Goal: Entertainment & Leisure: Consume media (video, audio)

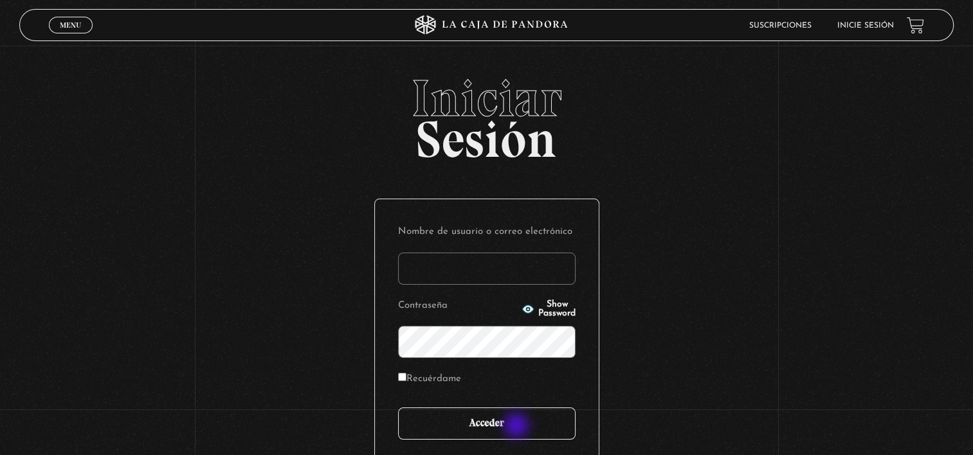
type input "vero.mclaren9@gmail.com"
click at [518, 427] on input "Acceder" at bounding box center [487, 424] width 178 height 32
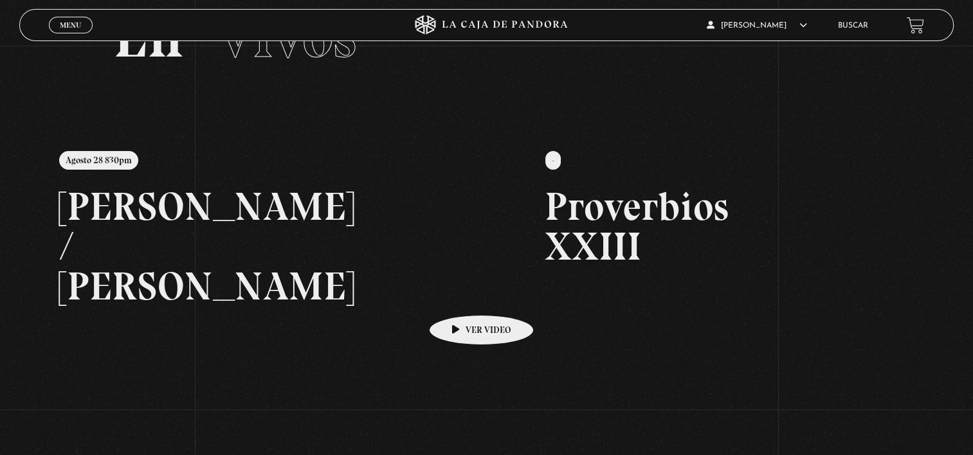
scroll to position [69, 0]
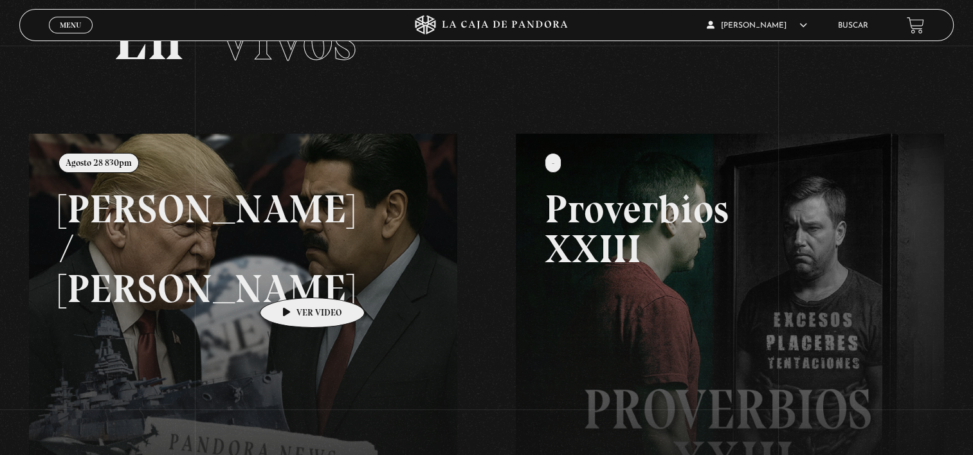
click at [292, 279] on link at bounding box center [515, 361] width 973 height 455
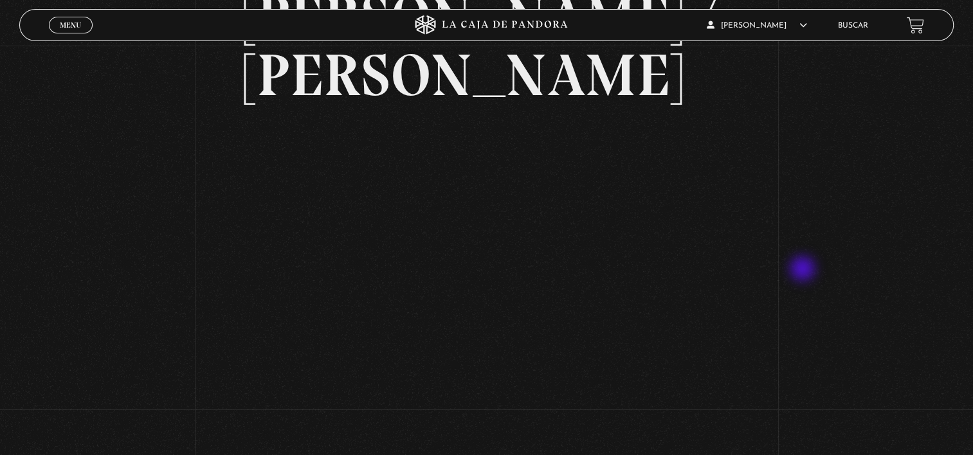
scroll to position [129, 0]
click at [804, 270] on div "Volver [DATE] 830pm [PERSON_NAME] / [GEOGRAPHIC_DATA]" at bounding box center [486, 331] width 973 height 829
